Goal: Check status: Check status

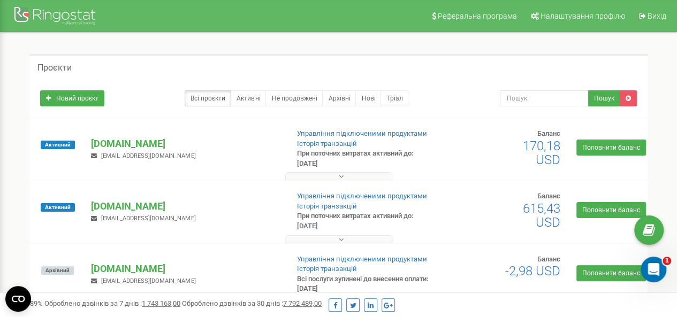
click at [121, 146] on p "[DOMAIN_NAME]" at bounding box center [185, 144] width 188 height 14
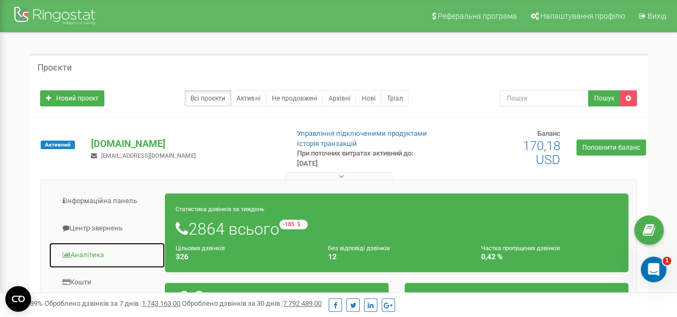
click at [91, 254] on link "Аналiтика" at bounding box center [107, 255] width 117 height 26
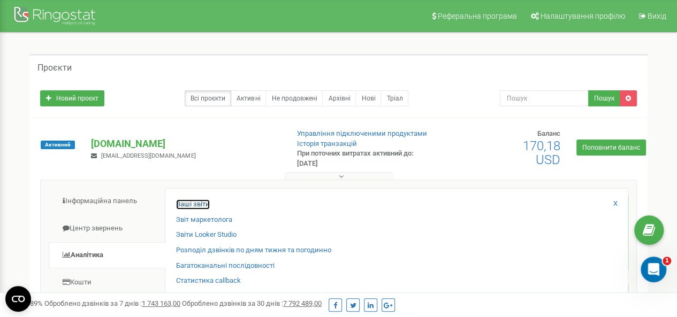
click at [201, 202] on link "Ваші звіти" at bounding box center [193, 205] width 34 height 10
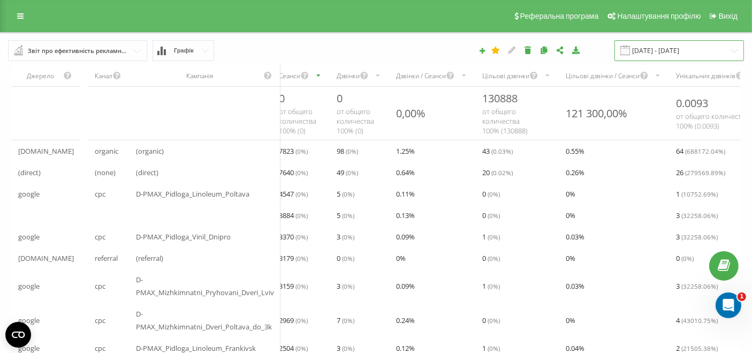
click at [681, 51] on input "20.08.2025 - 20.09.2025" at bounding box center [679, 50] width 130 height 21
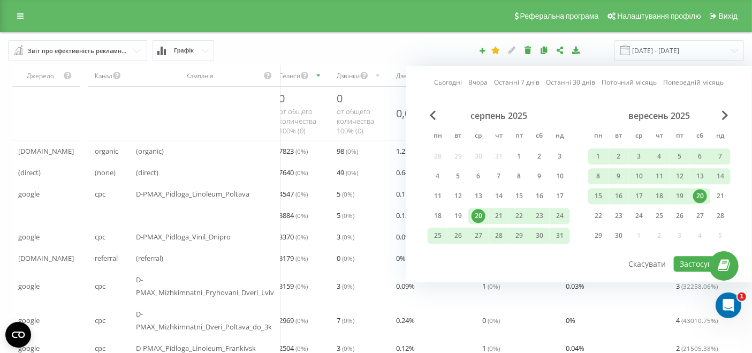
click at [442, 86] on link "Сьогодні" at bounding box center [448, 83] width 28 height 10
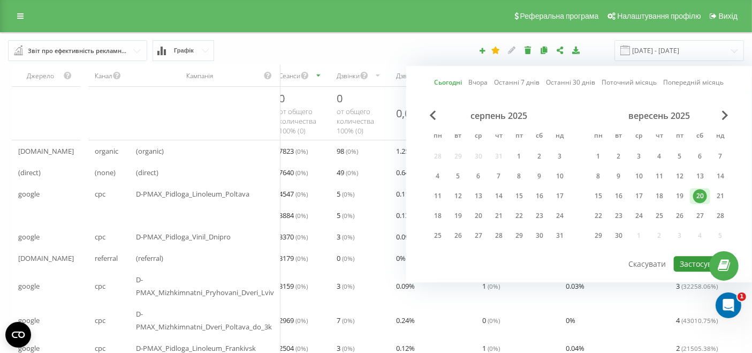
click at [697, 262] on button "Застосувати" at bounding box center [702, 264] width 57 height 16
type input "20.09.2025 - 20.09.2025"
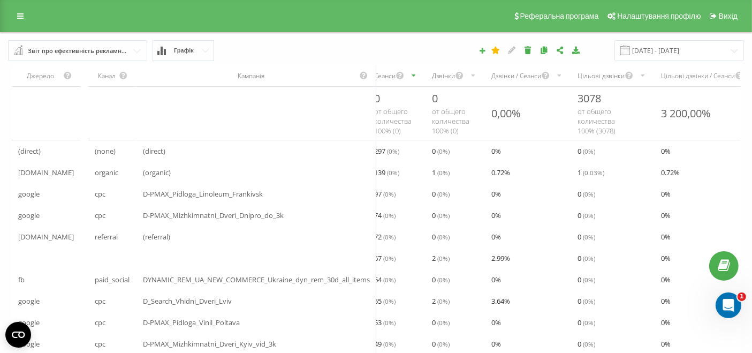
click at [449, 77] on div "Дзвінки" at bounding box center [443, 75] width 23 height 9
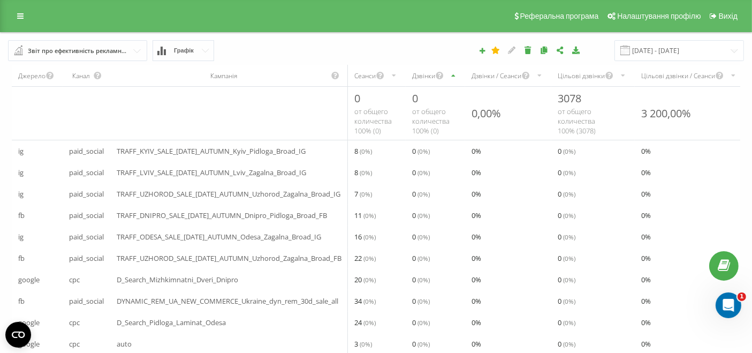
click at [423, 70] on div "Дзвінки" at bounding box center [435, 75] width 59 height 21
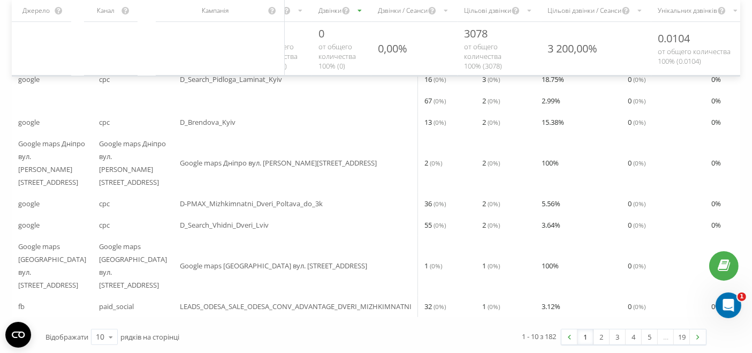
scroll to position [159, 0]
click at [101, 336] on div "10" at bounding box center [100, 336] width 9 height 11
click at [108, 303] on div "50" at bounding box center [105, 306] width 26 height 16
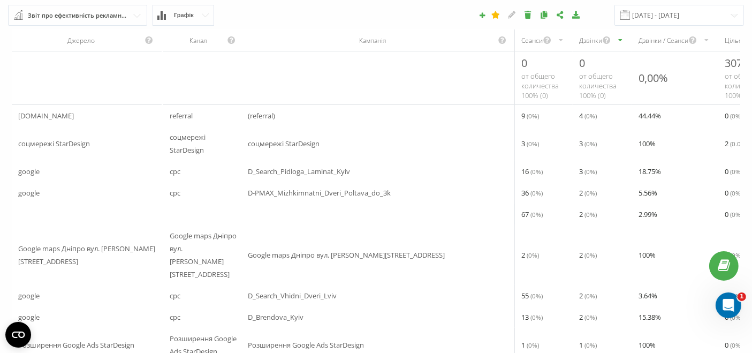
scroll to position [0, 0]
